Goal: Task Accomplishment & Management: Manage account settings

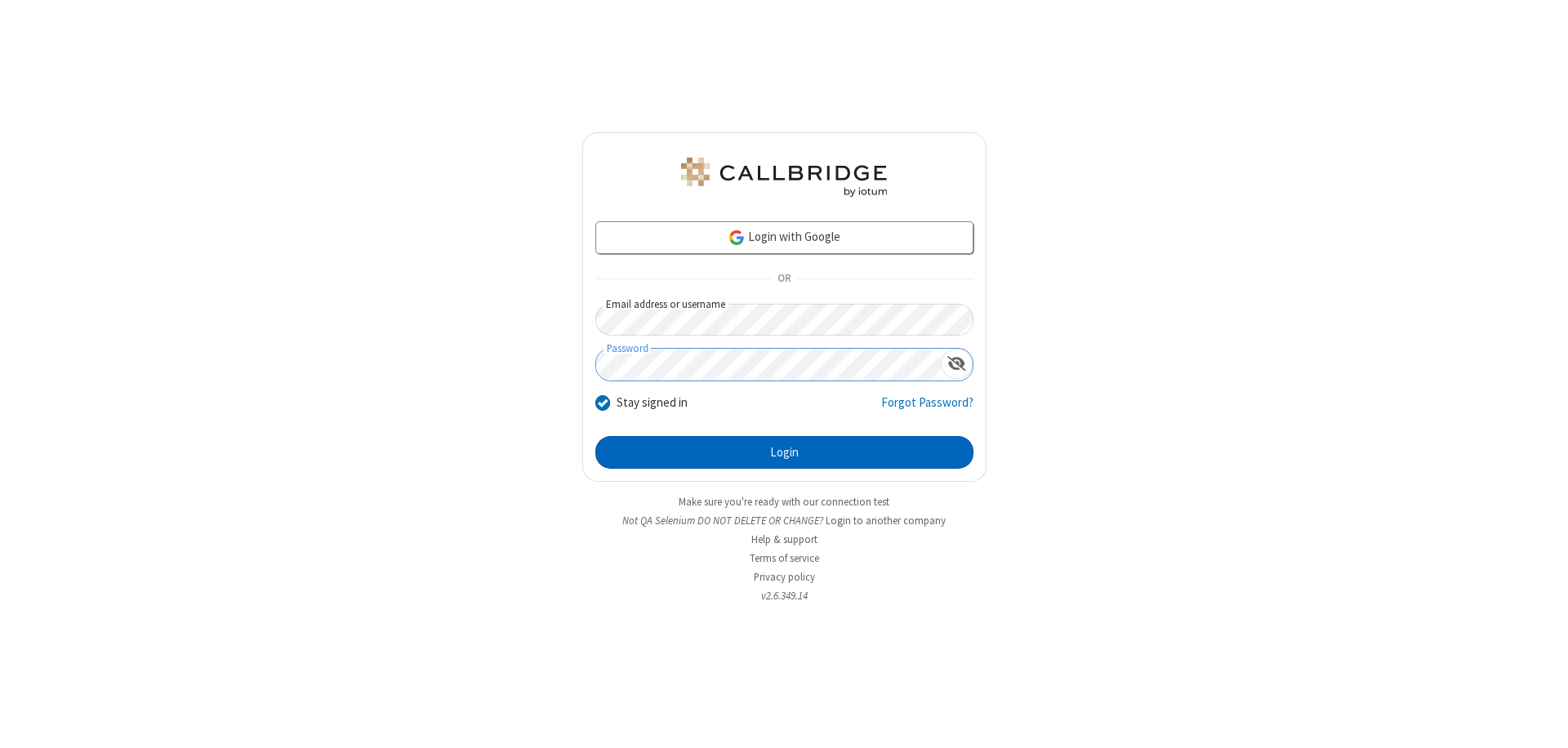
click at [784, 452] on button "Login" at bounding box center [784, 452] width 378 height 33
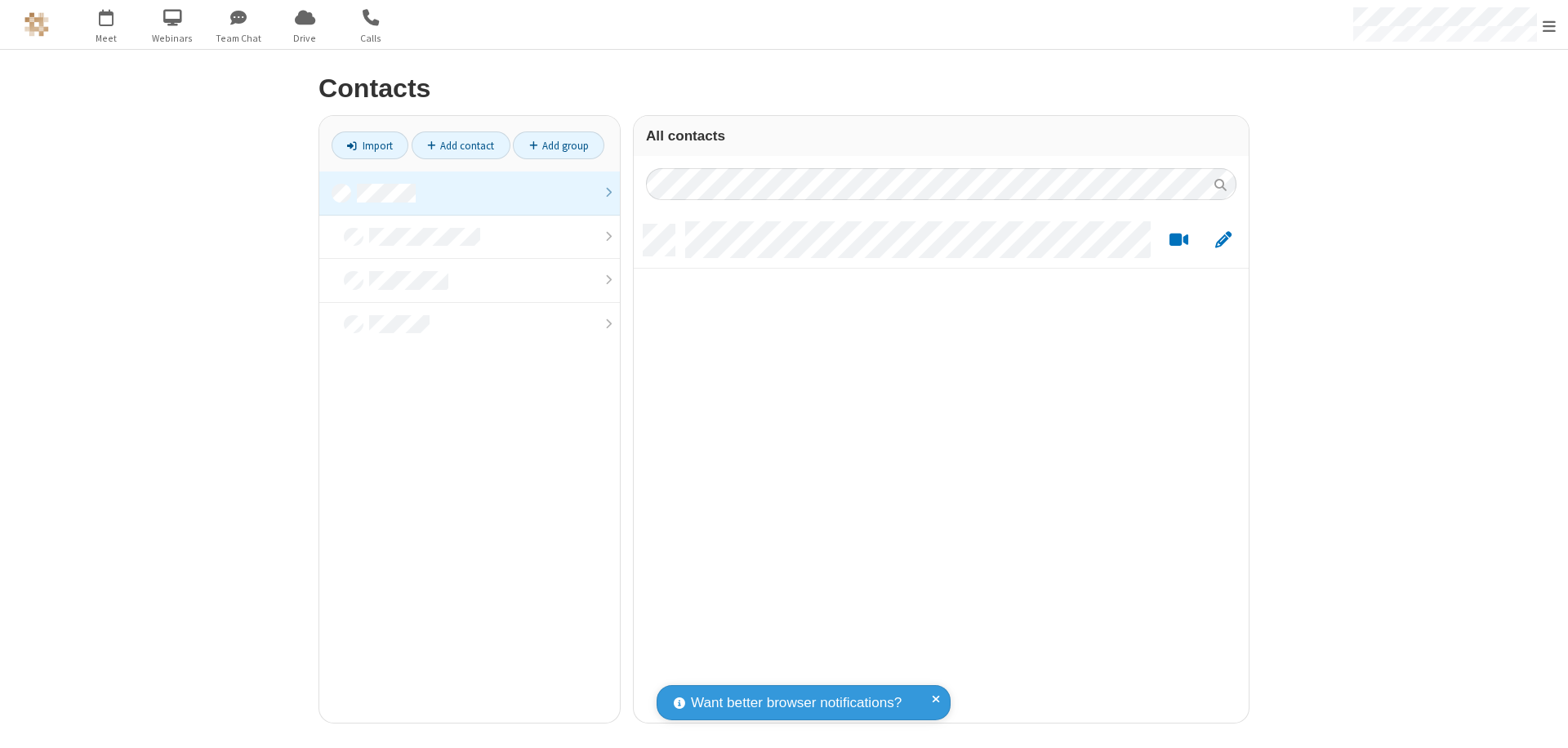
scroll to position [498, 602]
click at [469, 193] on link at bounding box center [469, 194] width 301 height 44
click at [461, 146] on link "Add contact" at bounding box center [461, 145] width 99 height 28
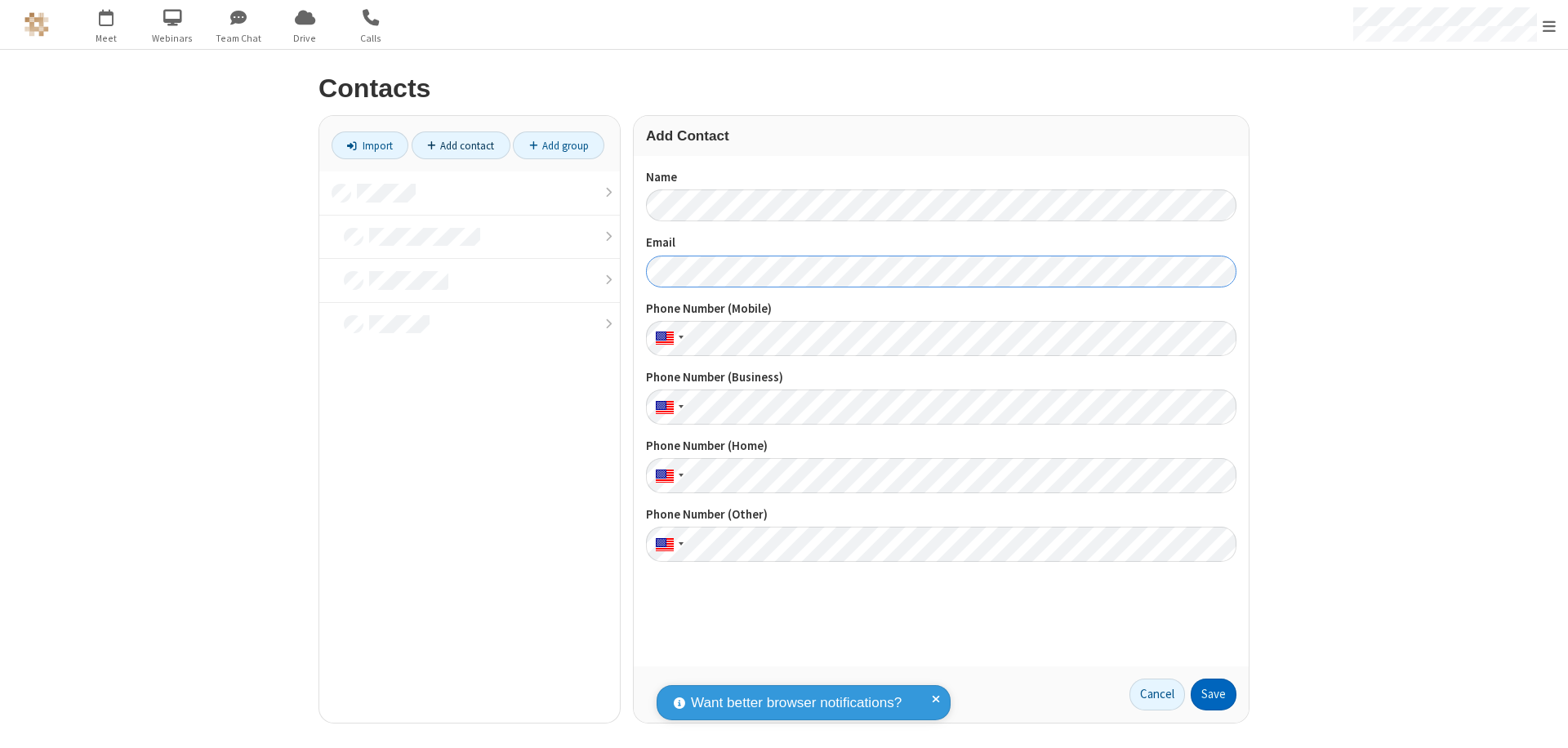
click at [1214, 694] on button "Save" at bounding box center [1213, 695] width 45 height 33
